Goal: Task Accomplishment & Management: Complete application form

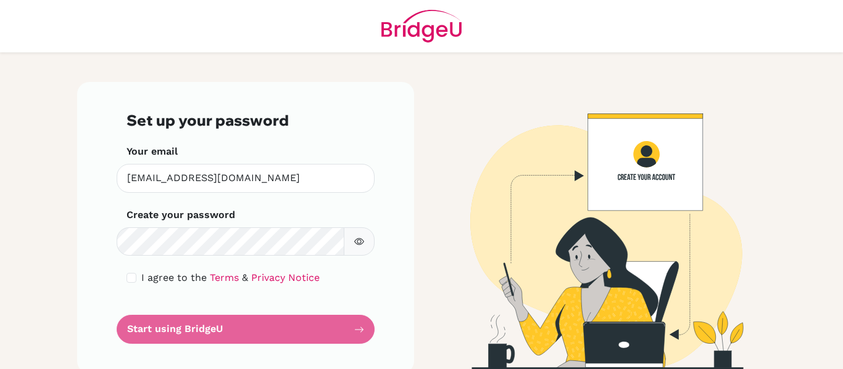
click at [184, 327] on form "Set up your password Your email [EMAIL_ADDRESS][DOMAIN_NAME] Invalid email Crea…" at bounding box center [245, 228] width 238 height 233
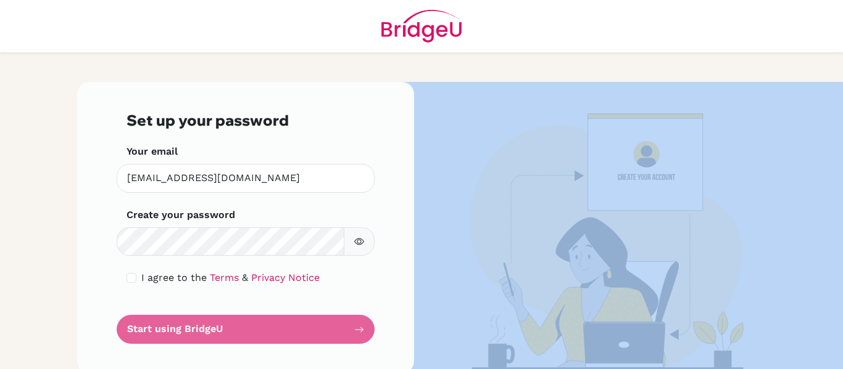
click at [184, 327] on form "Set up your password Your email [EMAIL_ADDRESS][DOMAIN_NAME] Invalid email Crea…" at bounding box center [245, 228] width 238 height 233
click at [355, 242] on icon "button" at bounding box center [359, 242] width 10 height 10
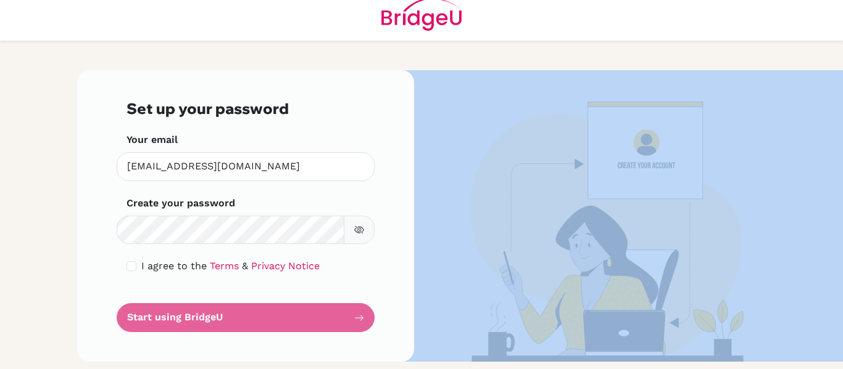
scroll to position [14, 0]
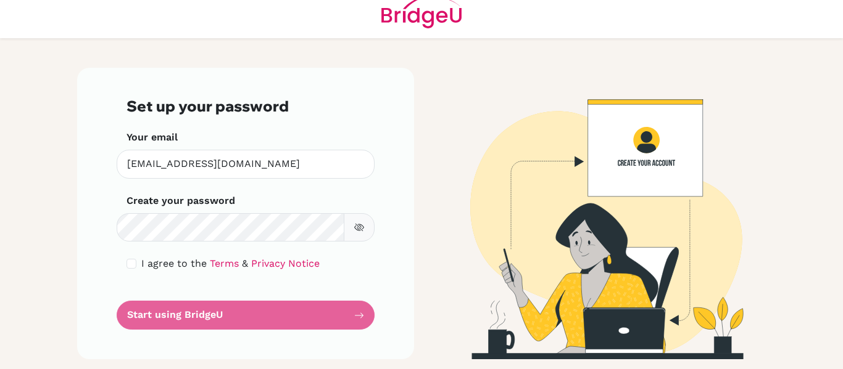
click at [348, 319] on form "Set up your password Your email [EMAIL_ADDRESS][DOMAIN_NAME] Invalid email Crea…" at bounding box center [245, 213] width 238 height 233
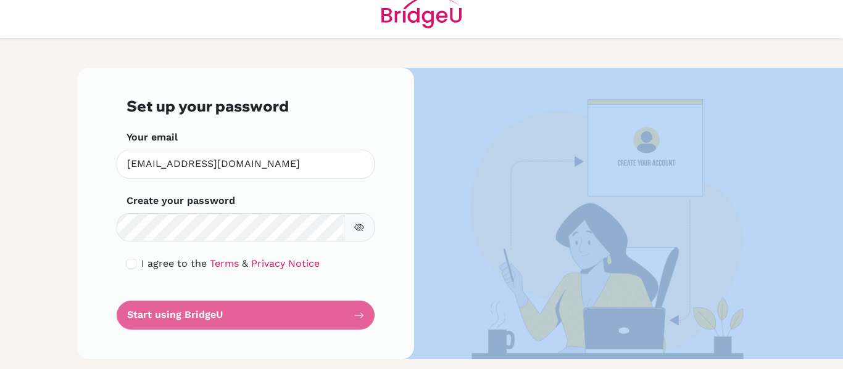
click at [348, 319] on form "Set up your password Your email [EMAIL_ADDRESS][DOMAIN_NAME] Invalid email Crea…" at bounding box center [245, 213] width 238 height 233
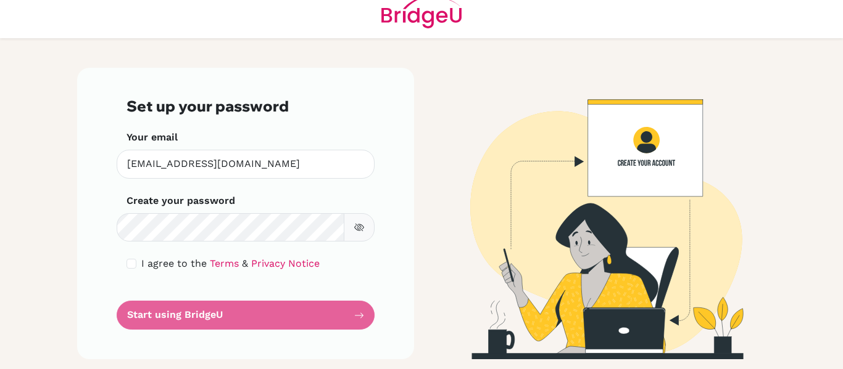
click at [144, 316] on form "Set up your password Your email [EMAIL_ADDRESS][DOMAIN_NAME] Invalid email Crea…" at bounding box center [245, 213] width 238 height 233
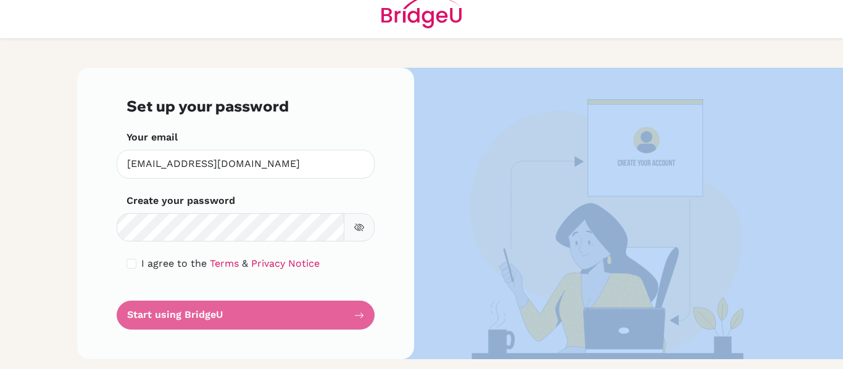
click at [144, 316] on form "Set up your password Your email [EMAIL_ADDRESS][DOMAIN_NAME] Invalid email Crea…" at bounding box center [245, 213] width 238 height 233
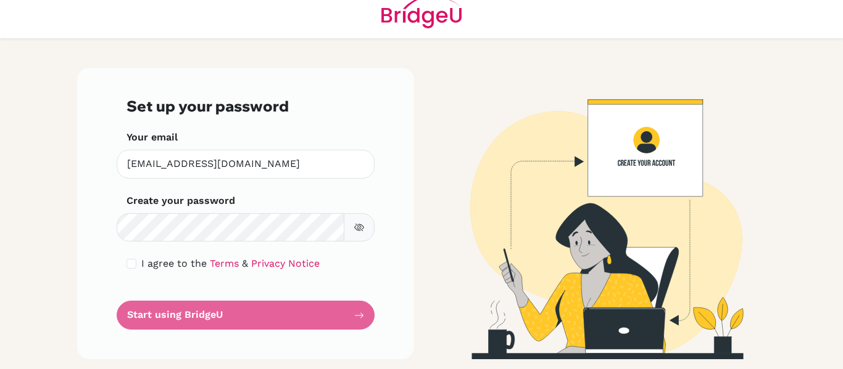
drag, startPoint x: 148, startPoint y: 310, endPoint x: 155, endPoint y: 305, distance: 8.4
click at [149, 310] on form "Set up your password Your email [EMAIL_ADDRESS][DOMAIN_NAME] Invalid email Crea…" at bounding box center [245, 213] width 238 height 233
click at [92, 239] on div "Set up your password Your email [EMAIL_ADDRESS][DOMAIN_NAME] Invalid email Crea…" at bounding box center [245, 214] width 337 height 292
click at [195, 310] on form "Set up your password Your email [EMAIL_ADDRESS][DOMAIN_NAME] Invalid email Crea…" at bounding box center [245, 213] width 238 height 233
click at [384, 163] on div "Set up your password Your email [EMAIL_ADDRESS][DOMAIN_NAME] Invalid email Crea…" at bounding box center [245, 214] width 337 height 292
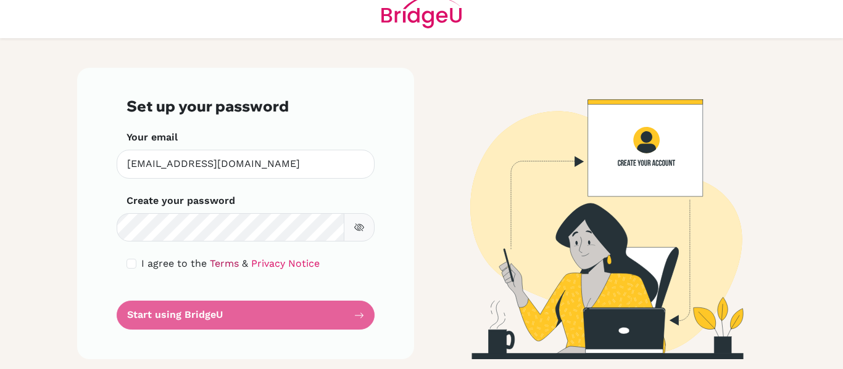
click at [210, 262] on link "Terms" at bounding box center [224, 264] width 29 height 12
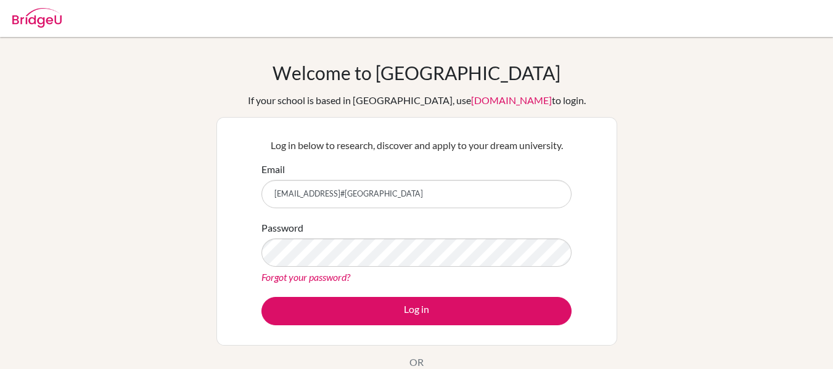
click at [262, 297] on button "Log in" at bounding box center [417, 311] width 310 height 28
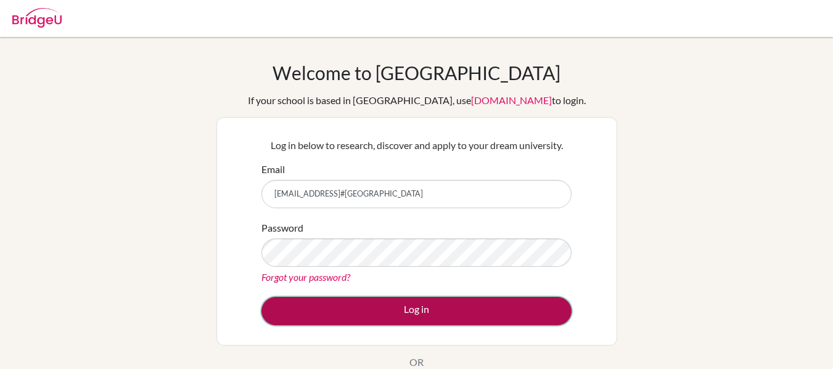
click at [408, 315] on button "Log in" at bounding box center [417, 311] width 310 height 28
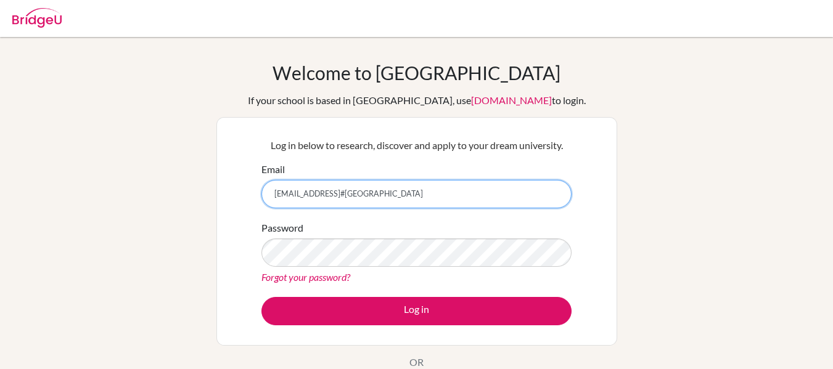
drag, startPoint x: 400, startPoint y: 191, endPoint x: 355, endPoint y: 199, distance: 45.7
click at [355, 199] on input "arjundauliya@gmail.com123#Nepal" at bounding box center [417, 194] width 310 height 28
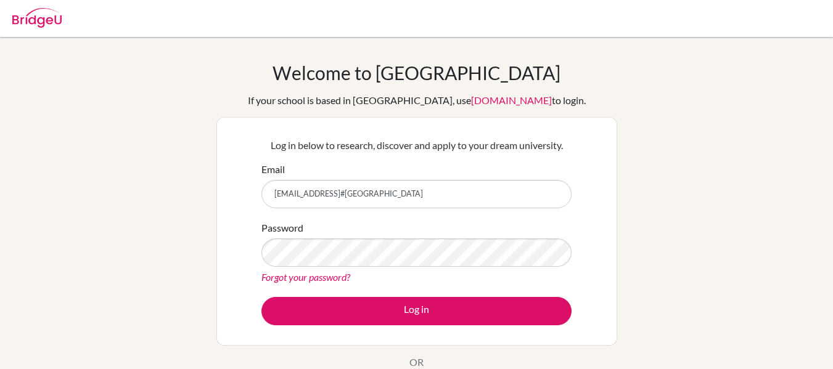
click at [209, 263] on div "Welcome to BridgeU If your school is based in China, use app.bridge-u.com.cn to…" at bounding box center [416, 263] width 833 height 403
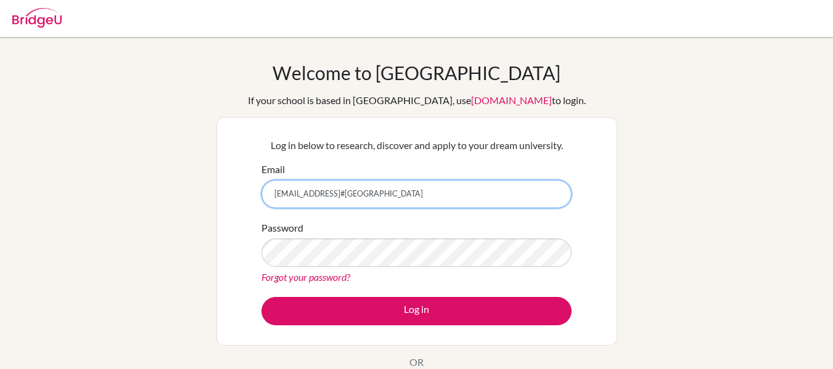
click at [402, 197] on input "arjundauliya@gmail.com123#Nepal" at bounding box center [417, 194] width 310 height 28
type input "[EMAIL_ADDRESS][DOMAIN_NAME]"
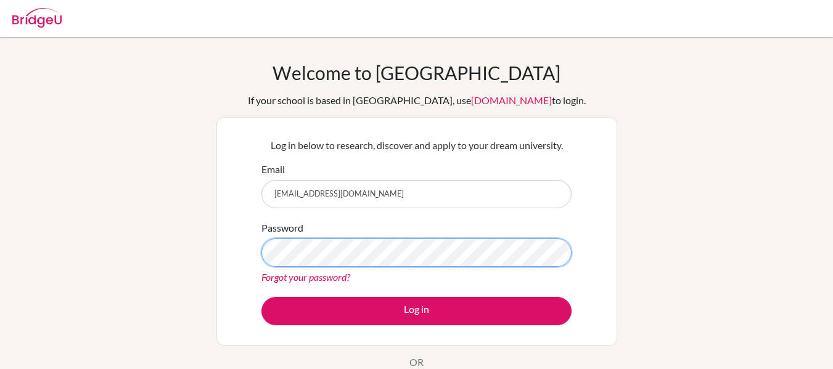
click at [262, 297] on button "Log in" at bounding box center [417, 311] width 310 height 28
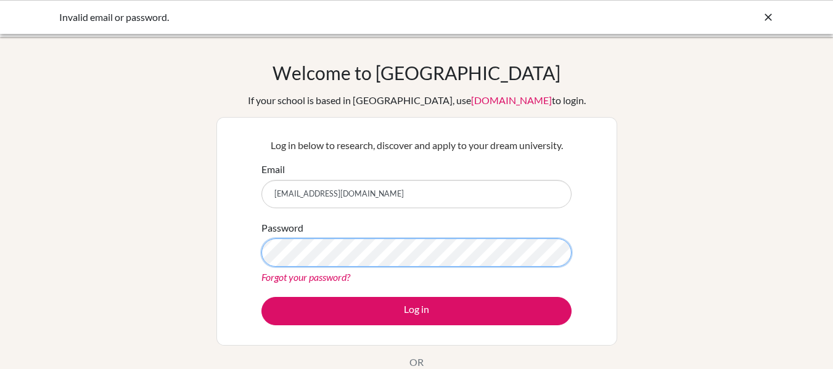
click at [262, 297] on button "Log in" at bounding box center [417, 311] width 310 height 28
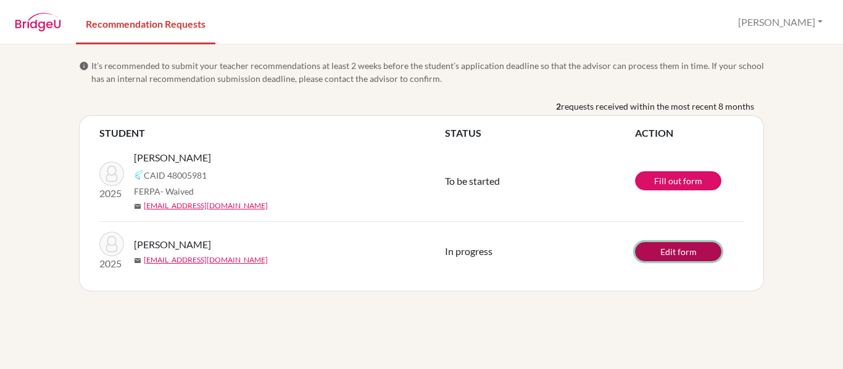
click at [674, 254] on link "Edit form" at bounding box center [678, 251] width 86 height 19
click at [670, 252] on link "Edit form" at bounding box center [678, 251] width 86 height 19
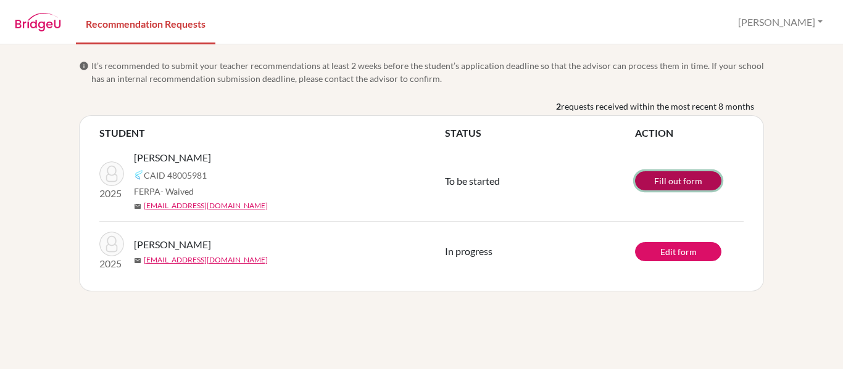
click at [656, 181] on link "Fill out form" at bounding box center [678, 180] width 86 height 19
